Goal: Task Accomplishment & Management: Use online tool/utility

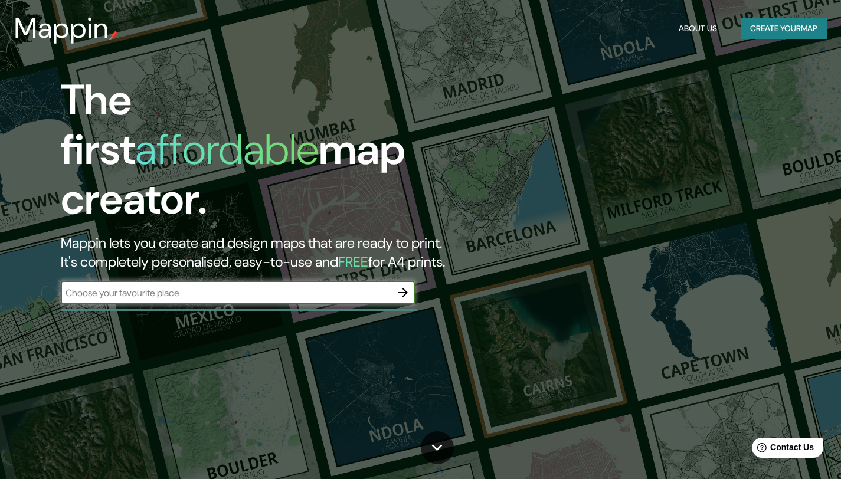
click at [224, 286] on input "text" at bounding box center [226, 293] width 330 height 14
type input "irapuato, [GEOGRAPHIC_DATA]"
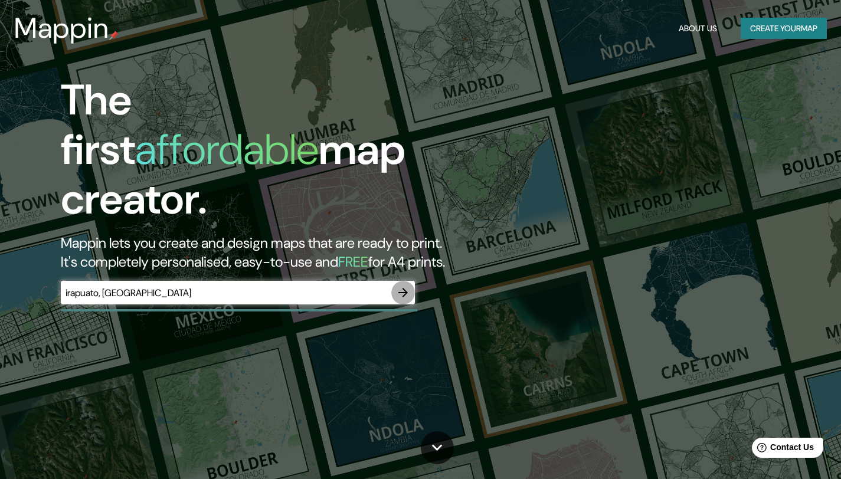
click at [405, 285] on icon "button" at bounding box center [403, 292] width 14 height 14
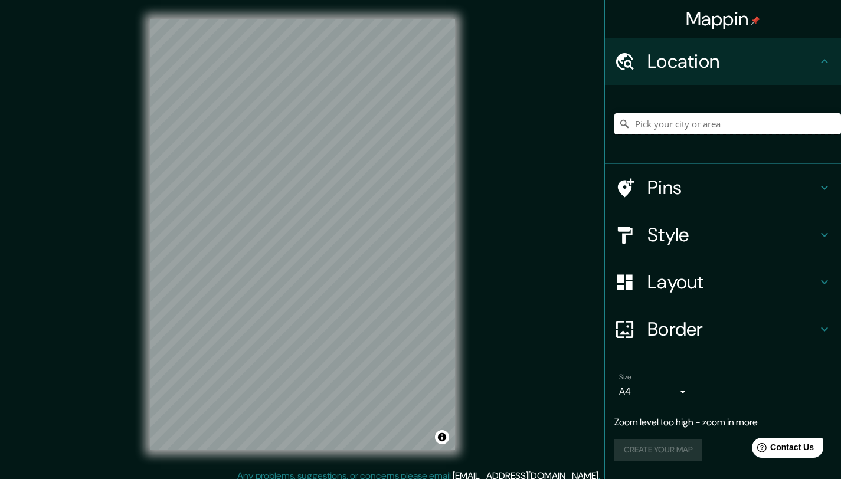
click at [744, 126] on input "Pick your city or area" at bounding box center [727, 123] width 226 height 21
click at [764, 51] on h4 "Location" at bounding box center [732, 62] width 170 height 24
